Goal: Task Accomplishment & Management: Manage account settings

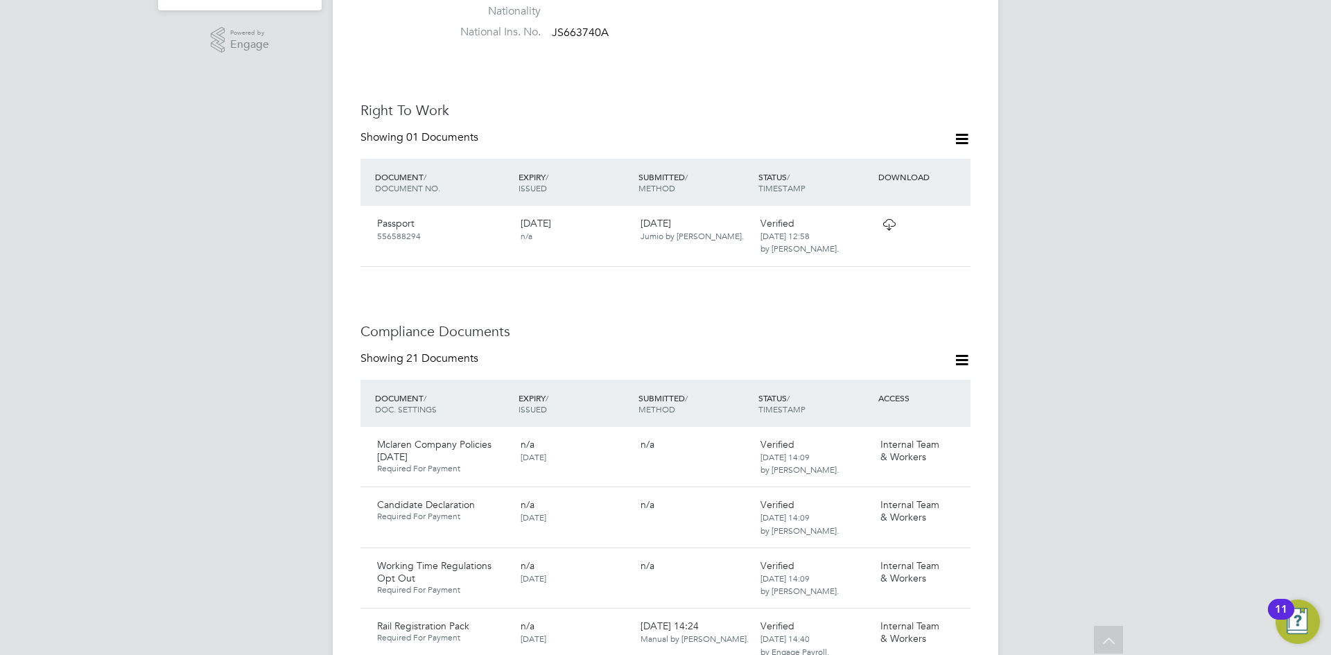
scroll to position [485, 0]
click at [964, 131] on icon at bounding box center [961, 139] width 17 height 17
click at [956, 352] on icon at bounding box center [961, 360] width 17 height 17
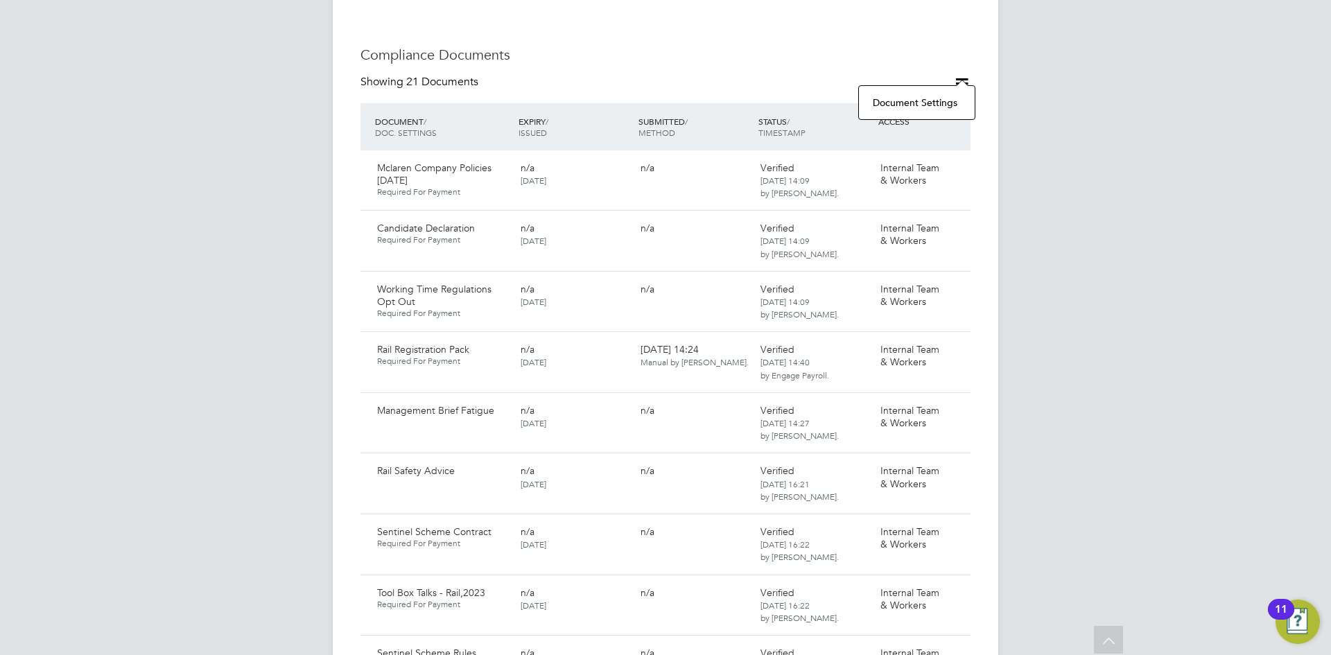
click at [1062, 377] on div "AR [PERSON_NAME] Notifications Applications: Current page: Network Team Members…" at bounding box center [665, 666] width 1331 height 2857
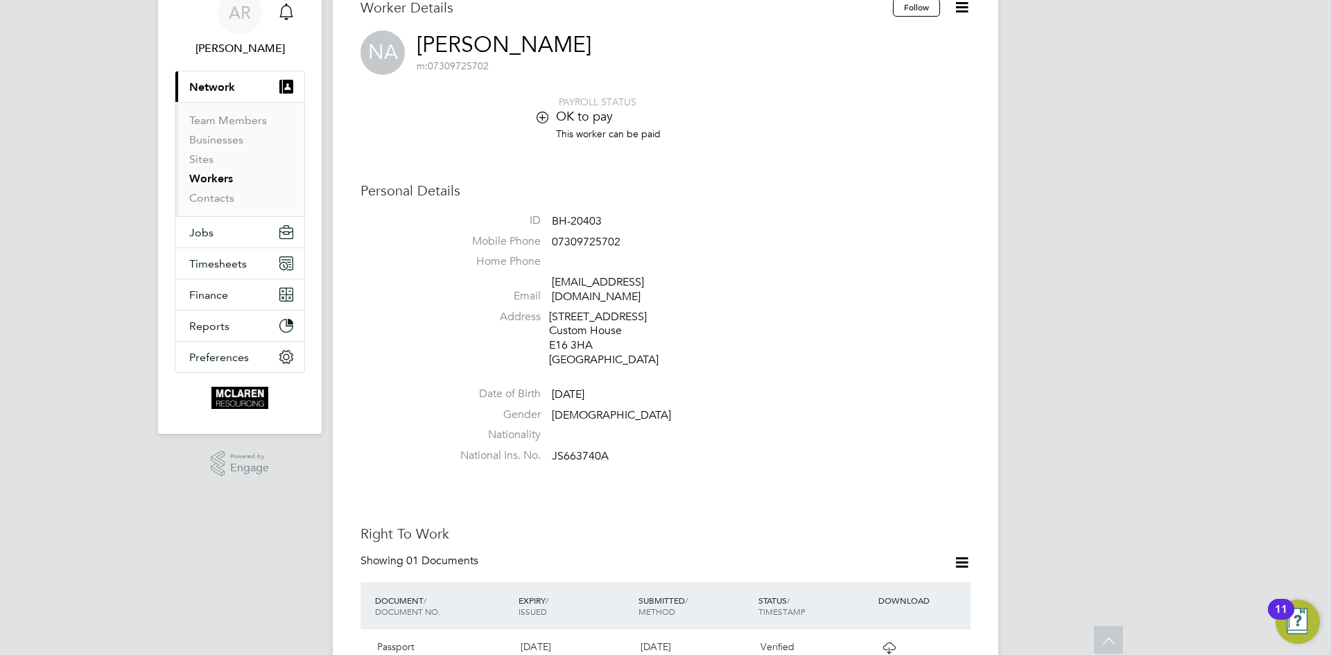
scroll to position [0, 0]
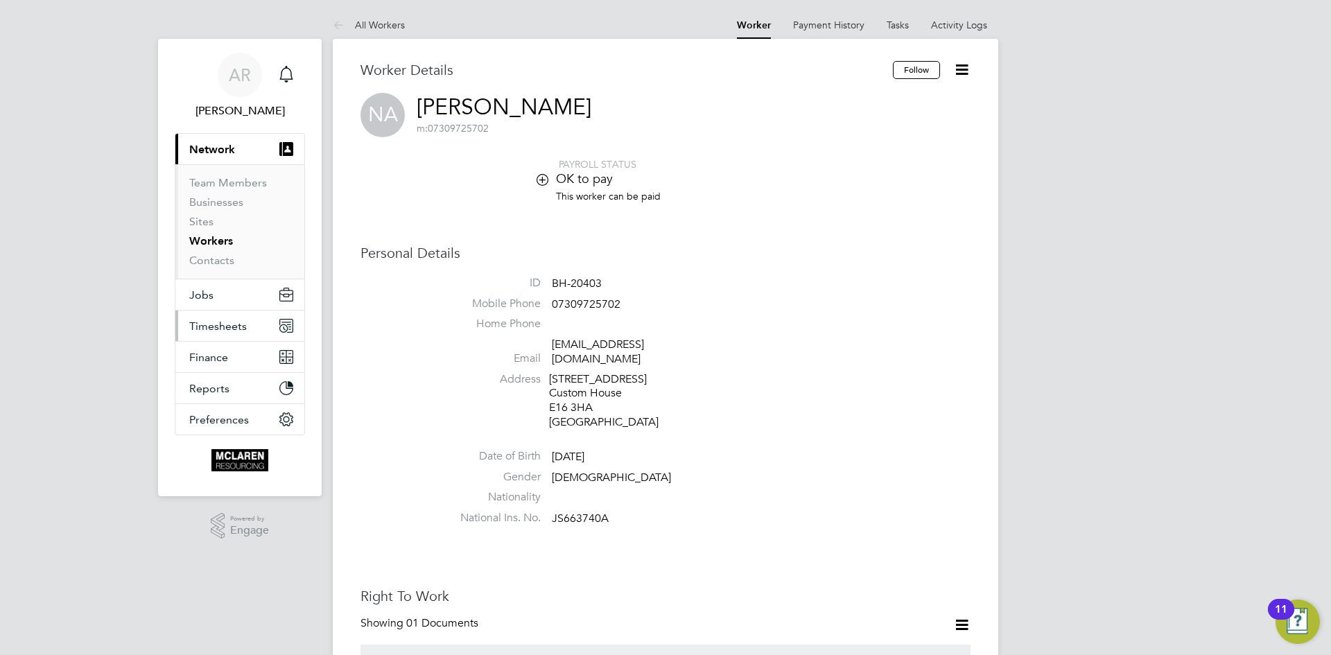
click at [223, 330] on span "Timesheets" at bounding box center [218, 325] width 58 height 13
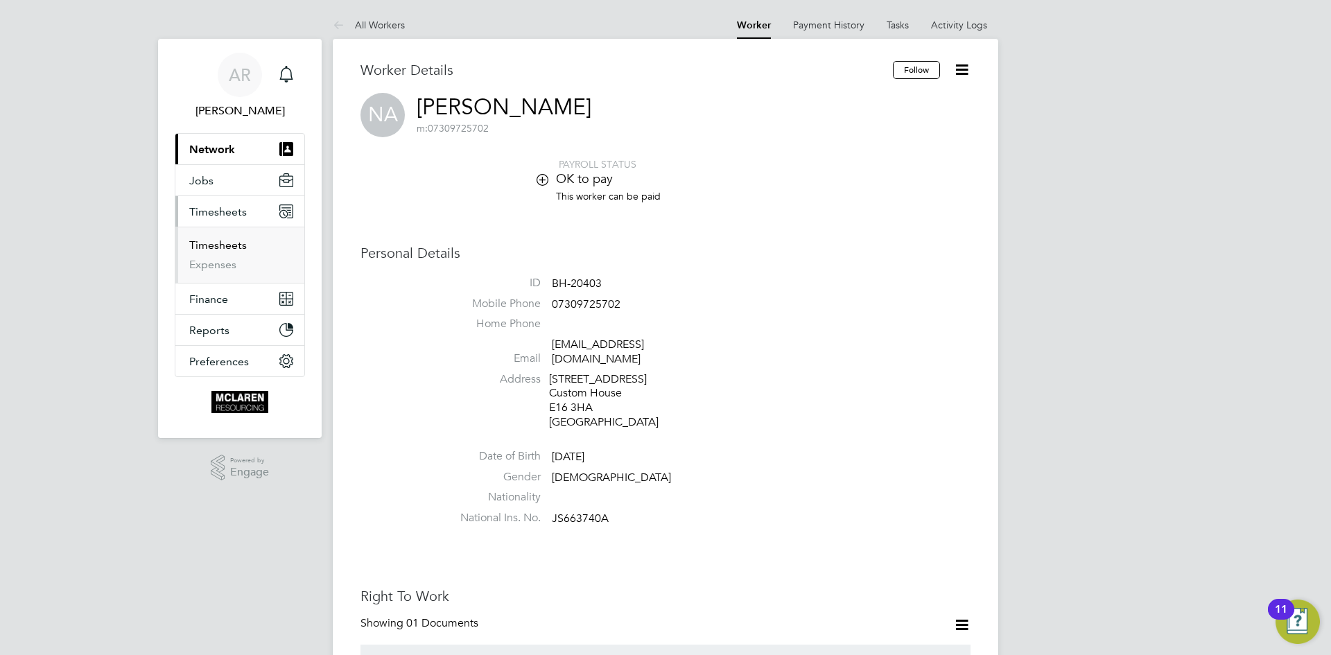
click at [227, 247] on link "Timesheets" at bounding box center [218, 244] width 58 height 13
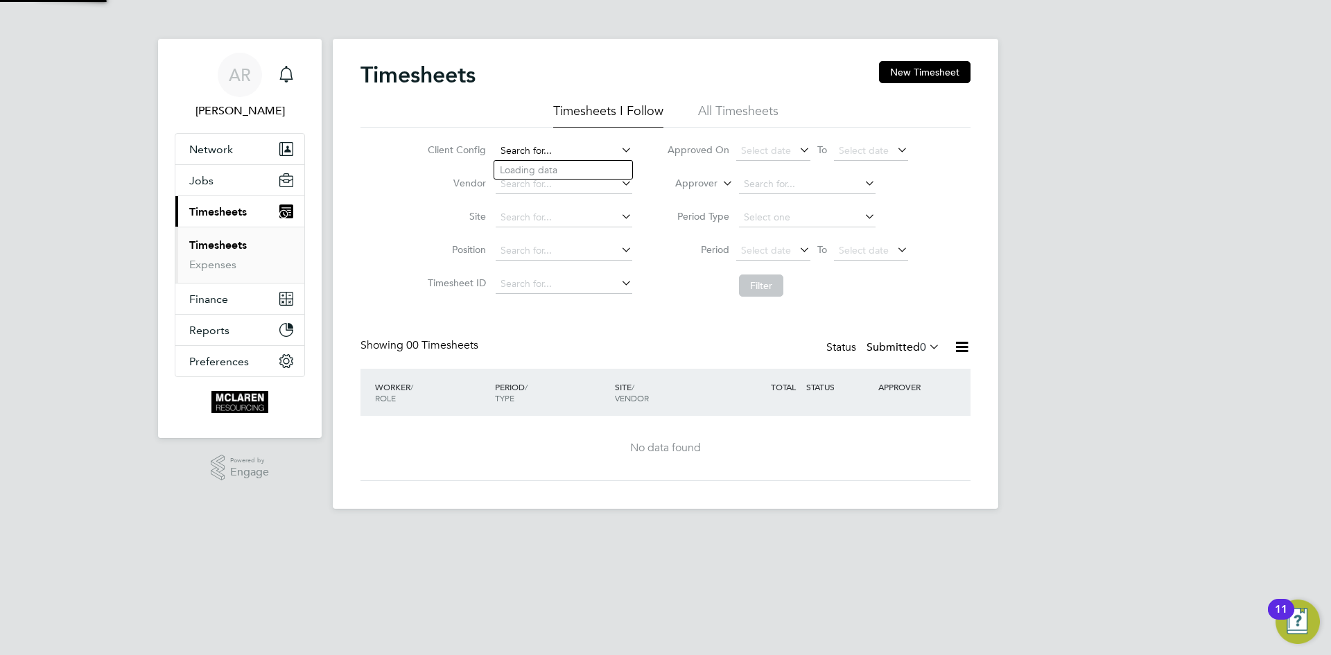
click at [545, 148] on input at bounding box center [564, 150] width 137 height 19
drag, startPoint x: 798, startPoint y: 66, endPoint x: 735, endPoint y: 87, distance: 65.7
click at [785, 68] on div "Timesheets New Timesheet" at bounding box center [665, 82] width 610 height 42
click at [707, 104] on li "All Timesheets" at bounding box center [738, 115] width 80 height 25
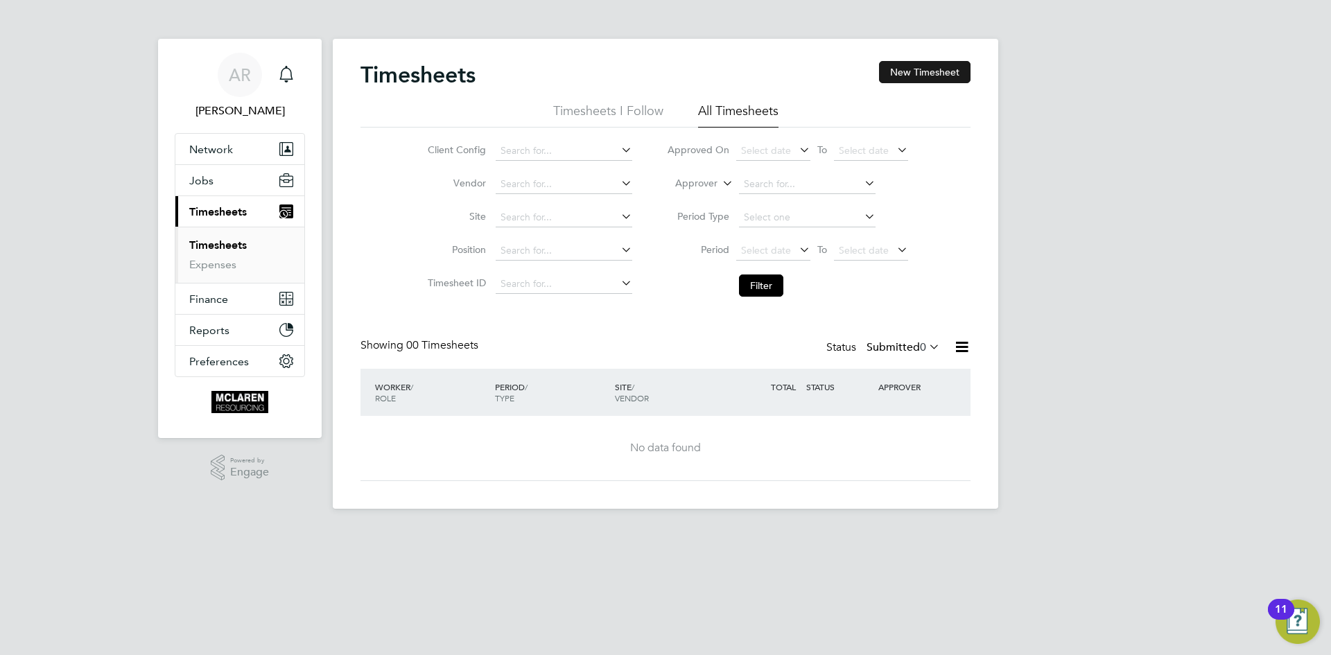
click at [954, 75] on button "New Timesheet" at bounding box center [924, 72] width 91 height 22
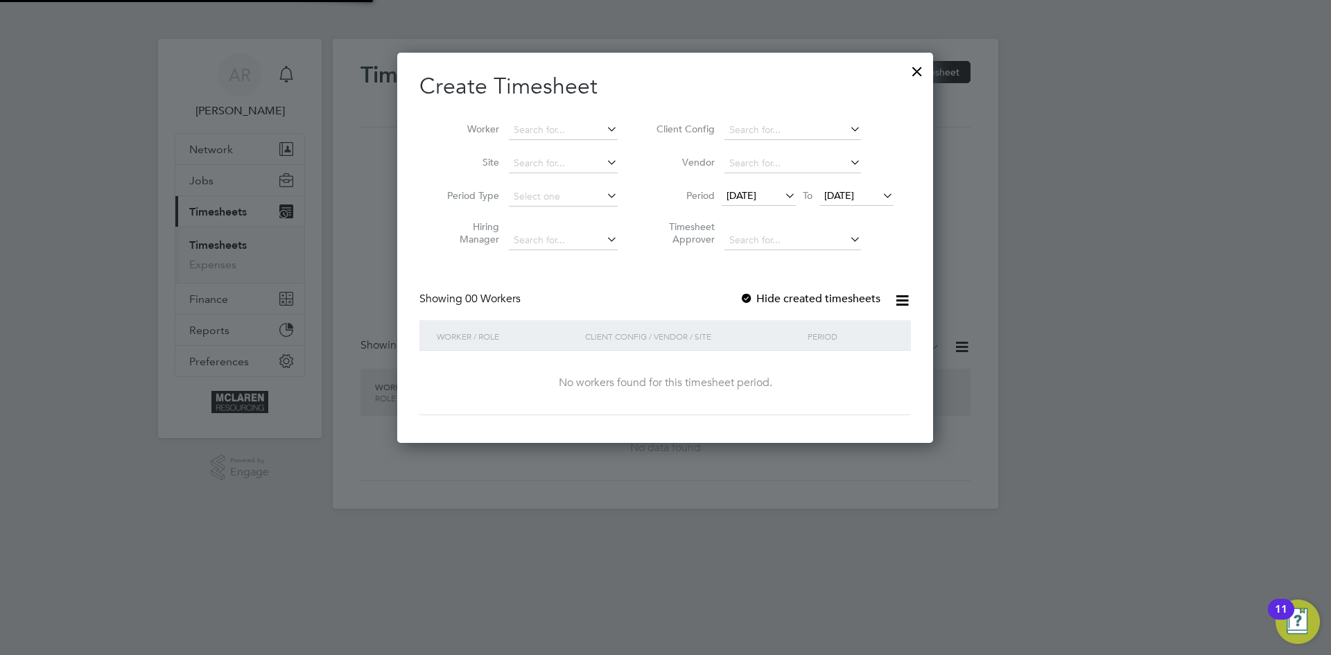
scroll to position [391, 536]
click at [582, 125] on input at bounding box center [563, 130] width 109 height 19
click at [667, 95] on h2 "Create Timesheet" at bounding box center [664, 86] width 491 height 29
click at [915, 69] on div at bounding box center [916, 67] width 25 height 25
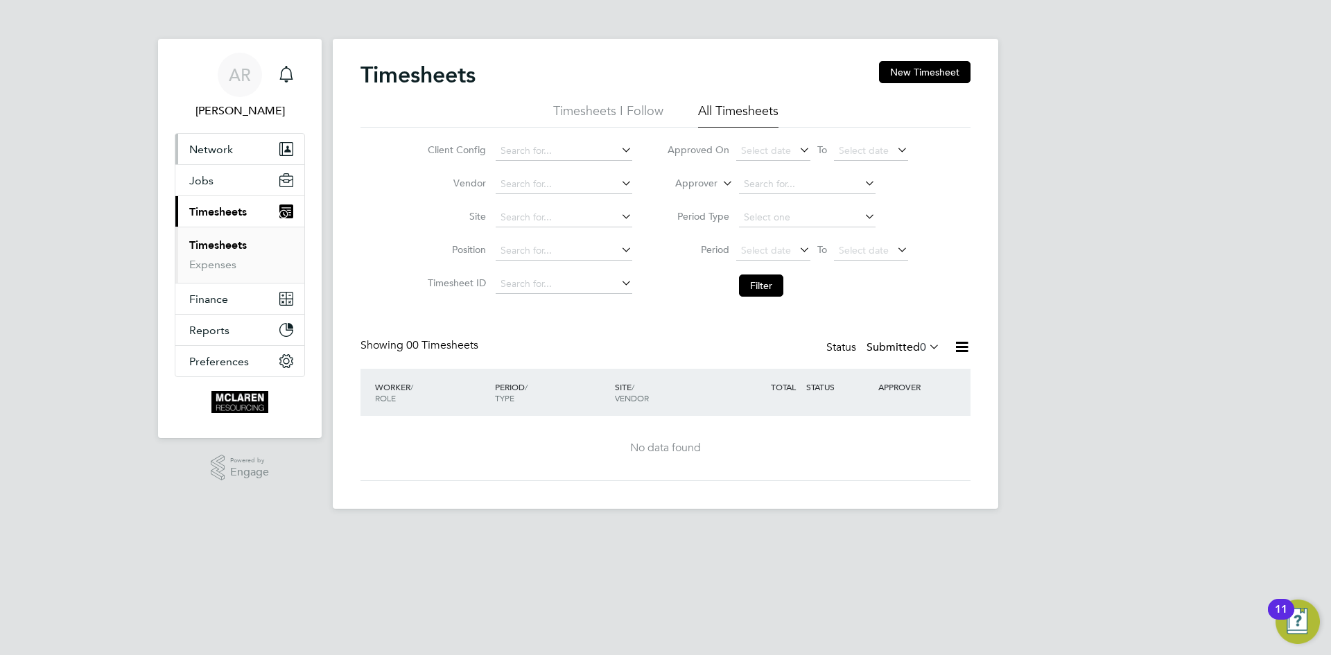
click at [207, 144] on span "Network" at bounding box center [211, 149] width 44 height 13
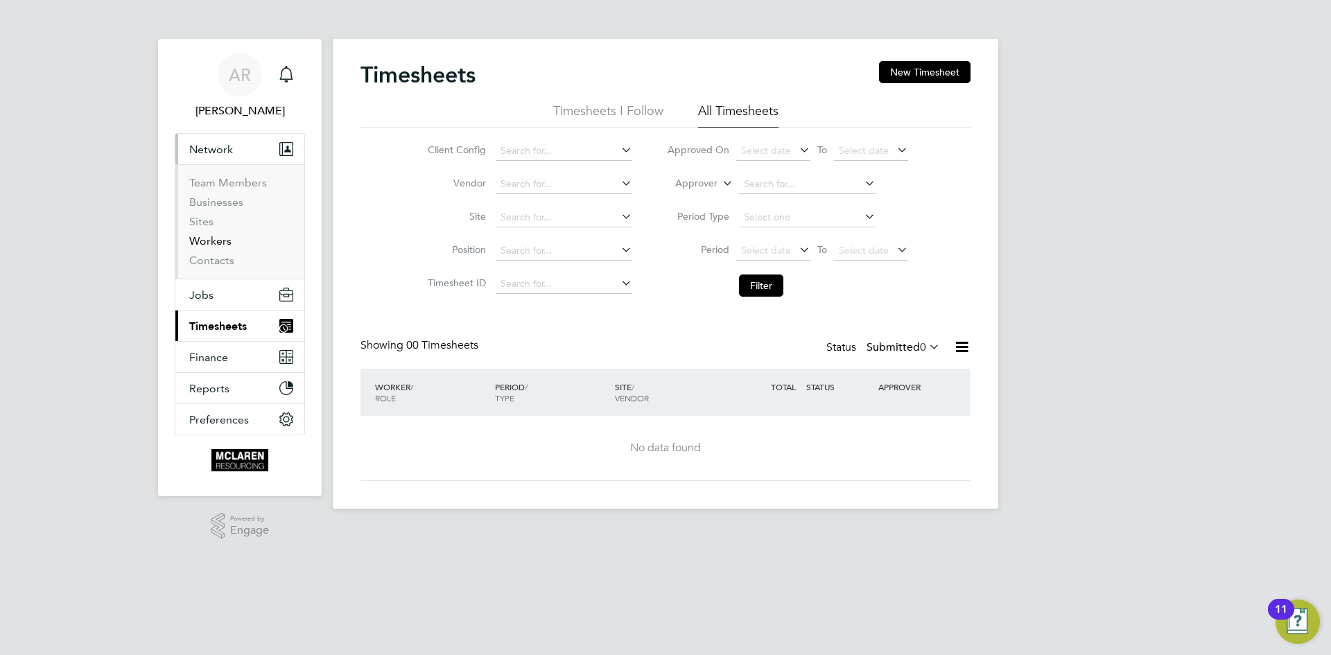
click at [218, 238] on link "Workers" at bounding box center [210, 240] width 42 height 13
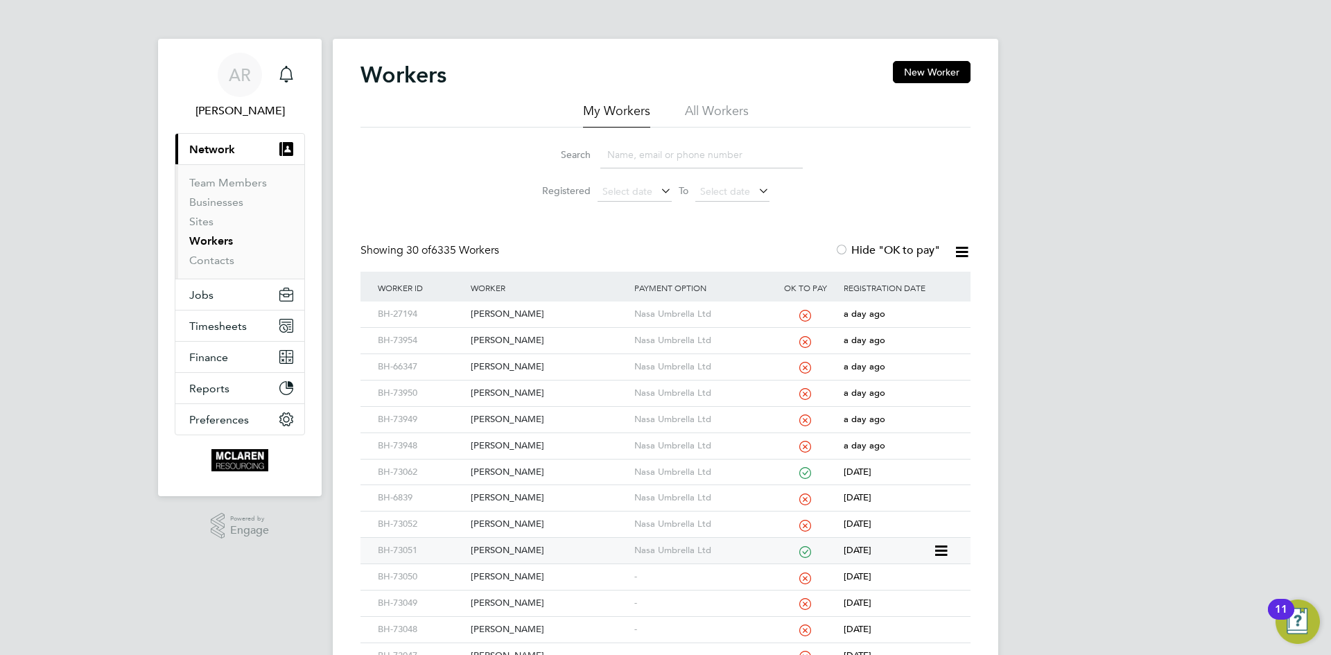
click at [513, 542] on div "[PERSON_NAME]" at bounding box center [548, 551] width 163 height 26
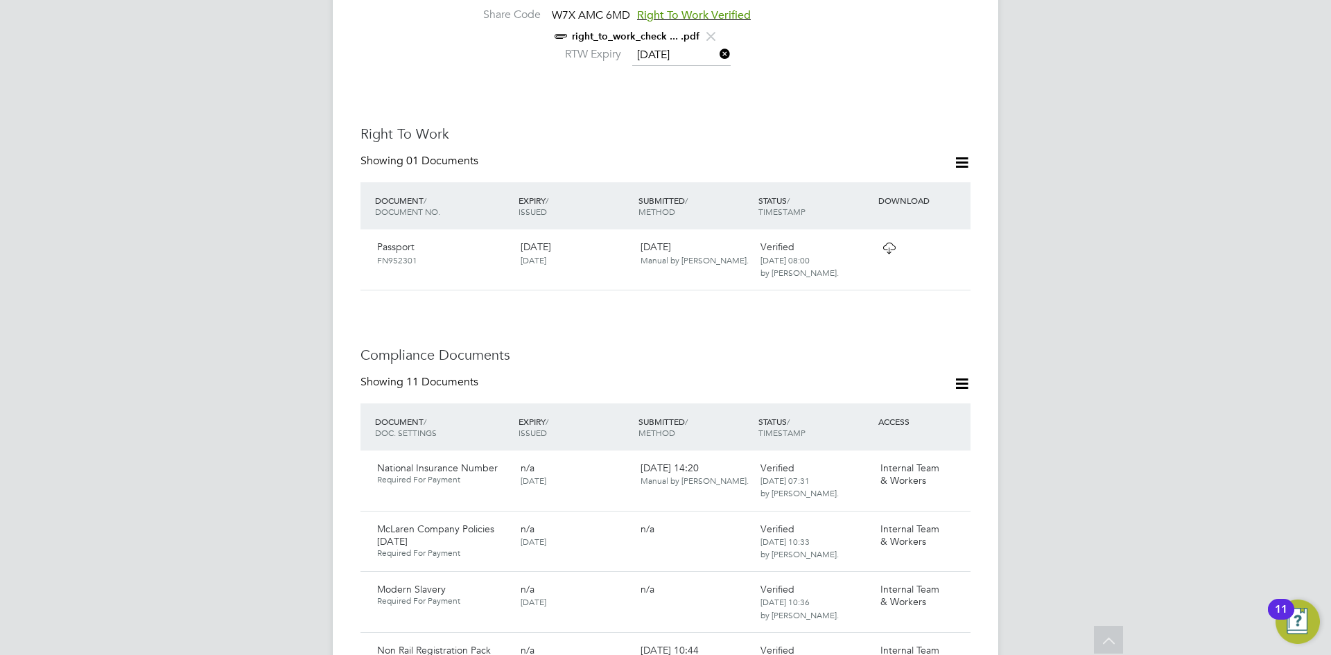
scroll to position [554, 0]
click at [964, 374] on icon at bounding box center [961, 382] width 17 height 17
click at [1051, 349] on div "AR Arek Roziewicz Notifications Applications: Current page: Network Team Member…" at bounding box center [665, 611] width 1331 height 2330
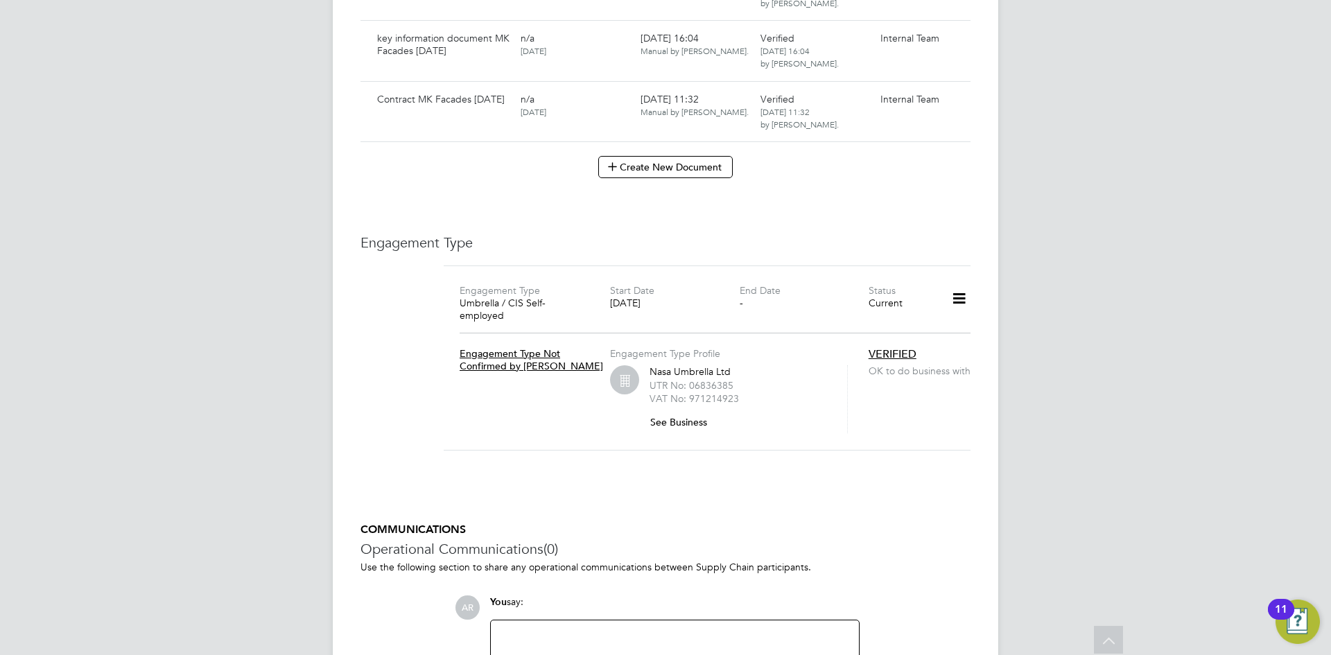
scroll to position [1455, 0]
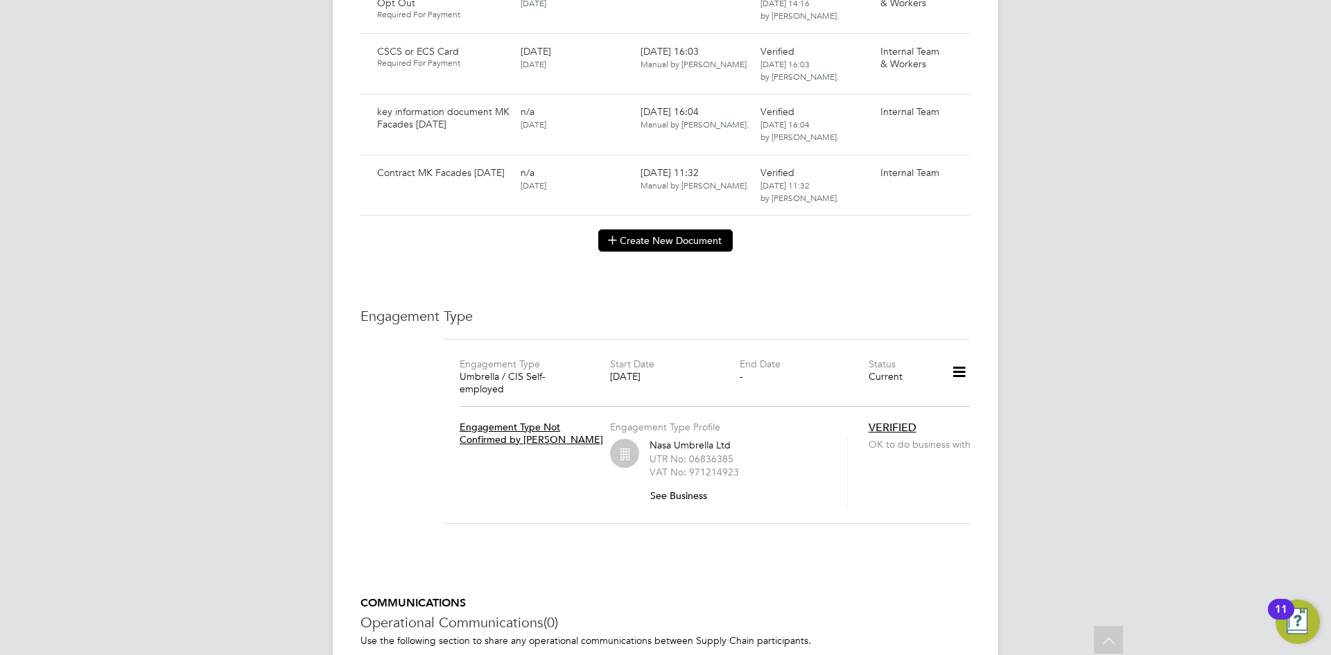
click at [688, 234] on button "Create New Document" at bounding box center [665, 240] width 134 height 22
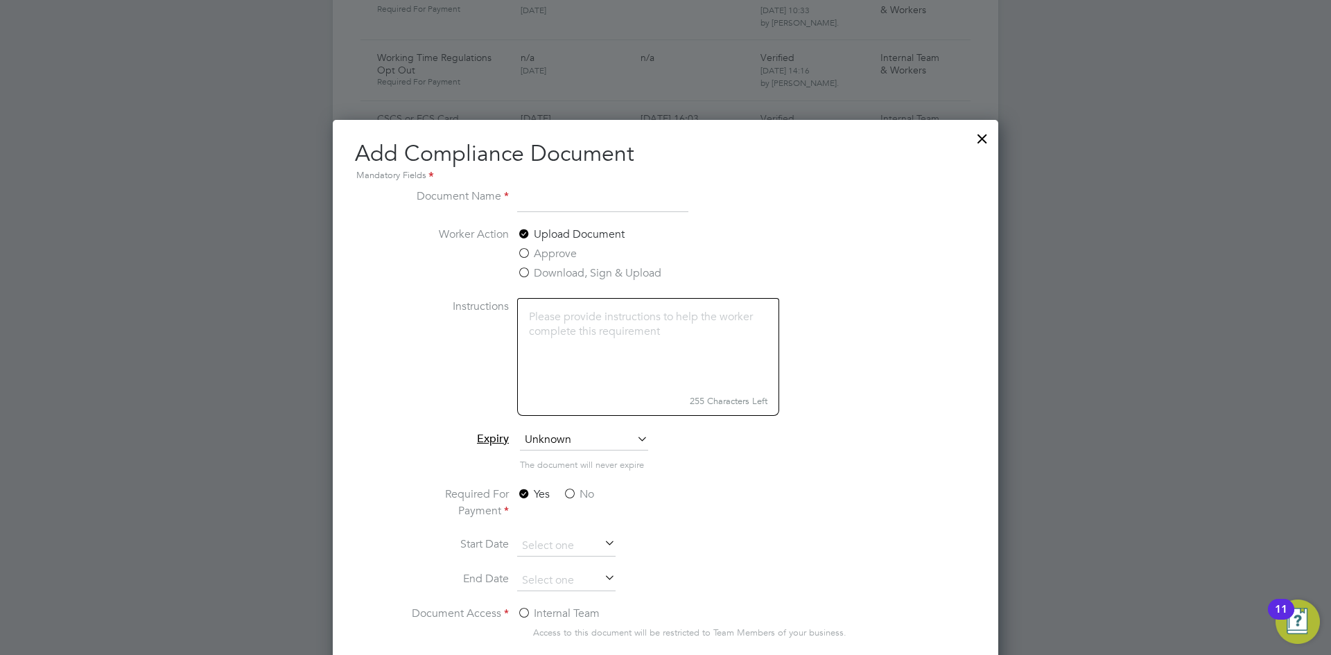
scroll to position [1237, 0]
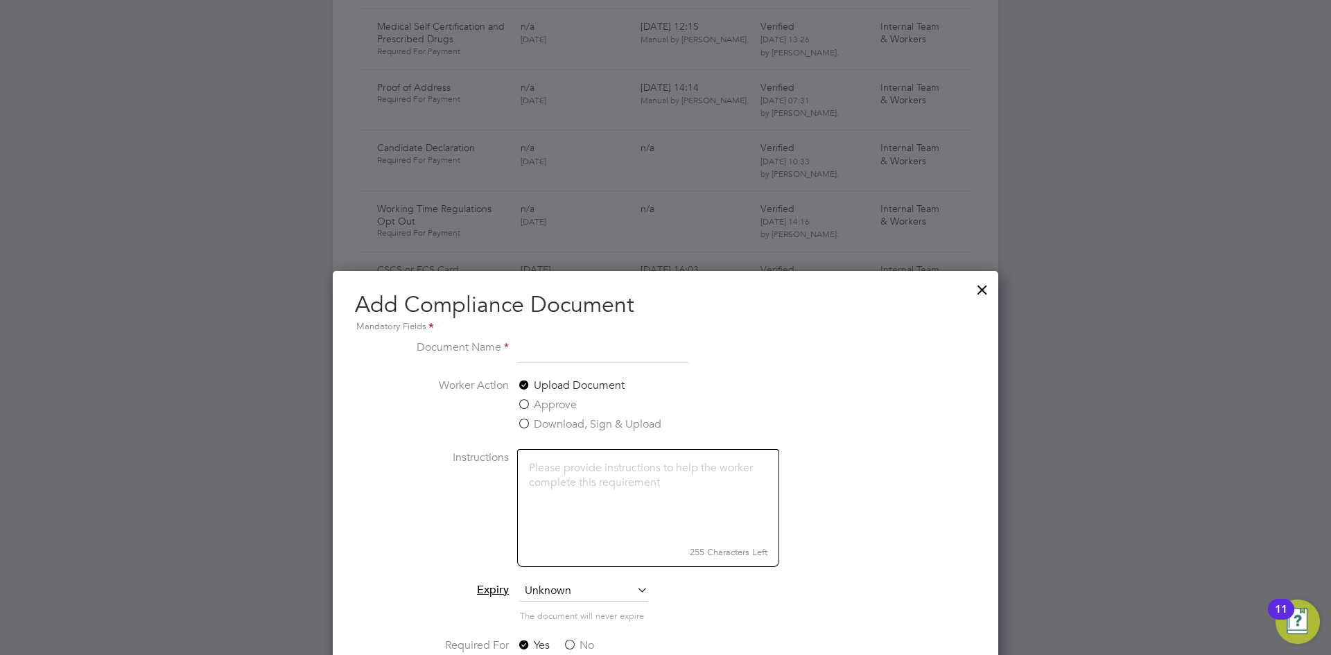
click at [982, 292] on div at bounding box center [982, 286] width 25 height 25
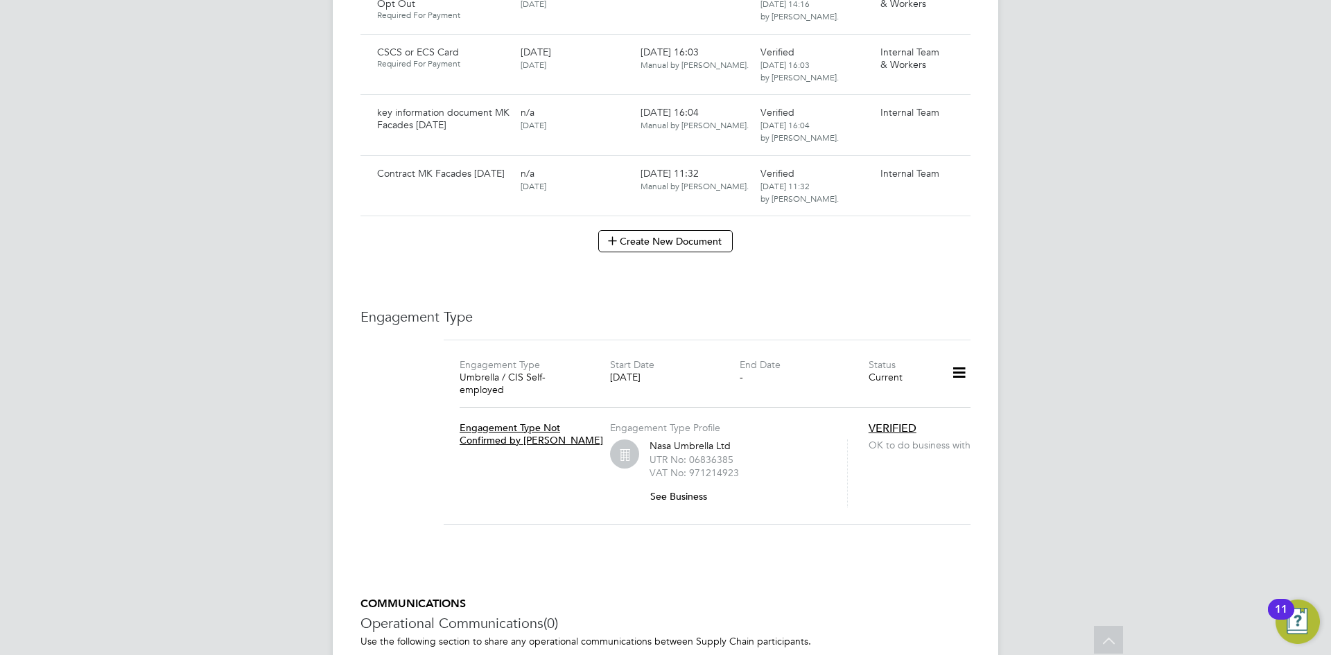
scroll to position [1455, 0]
drag, startPoint x: 1058, startPoint y: 245, endPoint x: 1024, endPoint y: 196, distance: 59.2
drag, startPoint x: 853, startPoint y: 245, endPoint x: 773, endPoint y: 274, distance: 85.7
